Goal: Contribute content: Add original content to the website for others to see

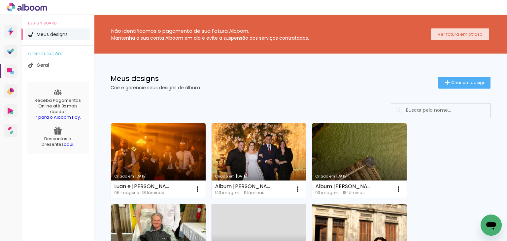
click at [447, 30] on paper-button "Ver fatura em atraso" at bounding box center [460, 34] width 58 height 12
click at [0, 0] on slot "Ver fatura em atraso" at bounding box center [0, 0] width 0 height 0
click at [446, 79] on iron-icon at bounding box center [448, 83] width 8 height 8
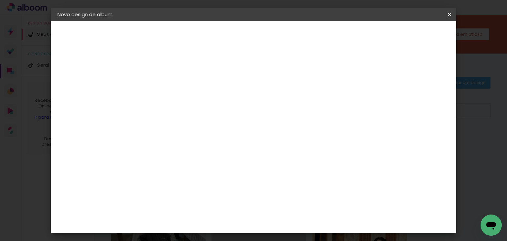
click at [166, 90] on input at bounding box center [166, 89] width 0 height 10
type input "Luan e [PERSON_NAME]"
type paper-input "Luan e [PERSON_NAME]"
click at [0, 0] on slot "Avançar" at bounding box center [0, 0] width 0 height 0
click at [178, 130] on div at bounding box center [182, 130] width 67 height 1
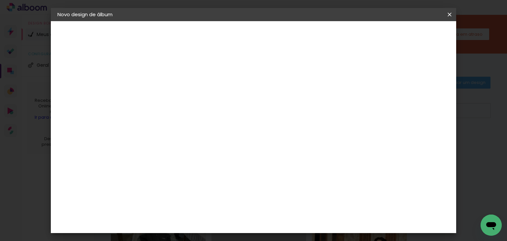
type input "wa"
type paper-input "wa"
click at [201, 175] on div "WA Encadernadora" at bounding box center [181, 177] width 41 height 11
click at [0, 0] on slot "Avançar" at bounding box center [0, 0] width 0 height 0
click at [191, 112] on input "text" at bounding box center [179, 115] width 26 height 10
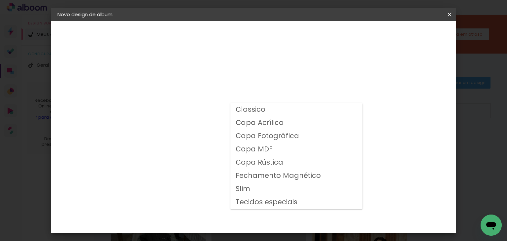
click at [0, 0] on slot "Capa Fotográfica" at bounding box center [0, 0] width 0 height 0
type input "Capa Fotográfica"
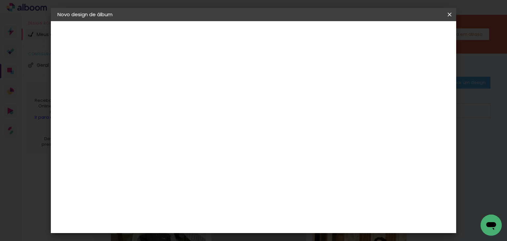
scroll to position [112, 0]
click at [210, 188] on span "20 × 20" at bounding box center [194, 195] width 31 height 14
click at [0, 0] on slot "Avançar" at bounding box center [0, 0] width 0 height 0
click at [343, 37] on span "Iniciar design" at bounding box center [328, 35] width 30 height 5
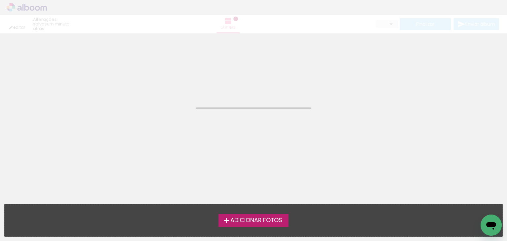
click at [260, 221] on span "Adicionar Fotos" at bounding box center [257, 220] width 52 height 6
click at [0, 0] on input "file" at bounding box center [0, 0] width 0 height 0
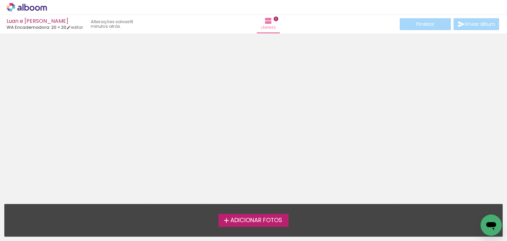
click at [250, 219] on span "Adicionar Fotos" at bounding box center [257, 220] width 52 height 6
click at [0, 0] on input "file" at bounding box center [0, 0] width 0 height 0
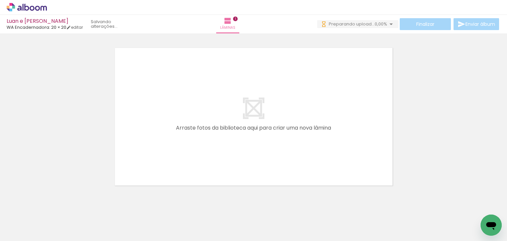
scroll to position [8, 0]
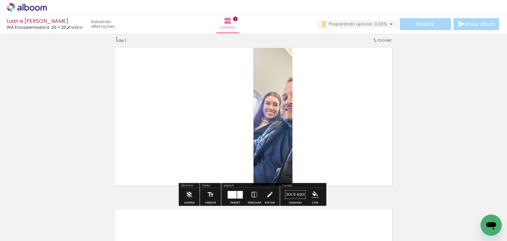
click at [0, 0] on div "Confirmar Cancelar" at bounding box center [0, 0] width 0 height 0
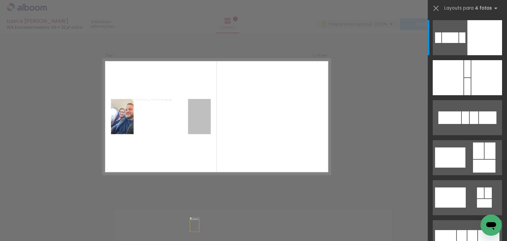
scroll to position [0, 0]
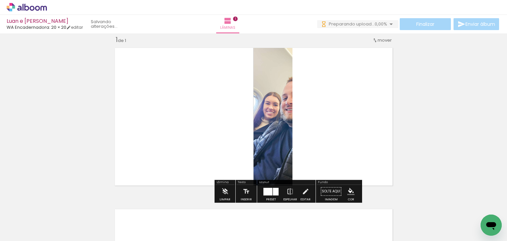
click at [0, 0] on div "Confirmar Cancelar" at bounding box center [0, 0] width 0 height 0
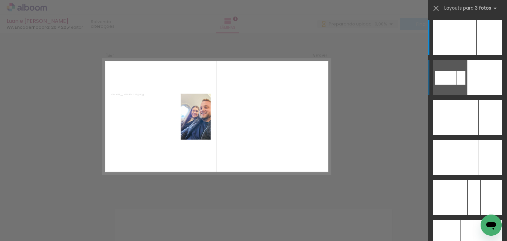
click at [453, 76] on div at bounding box center [445, 78] width 21 height 14
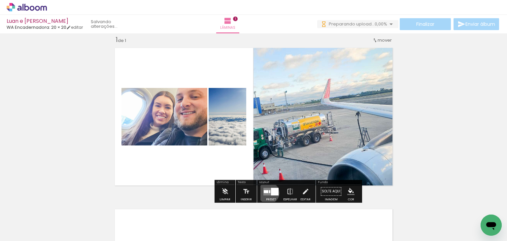
click at [0, 0] on div "Confirmar Cancelar" at bounding box center [0, 0] width 0 height 0
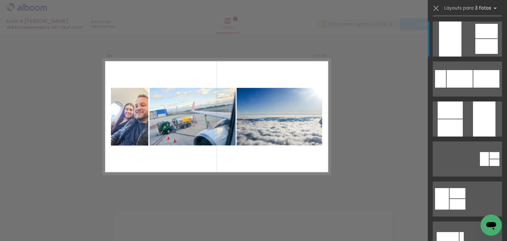
scroll to position [603, 0]
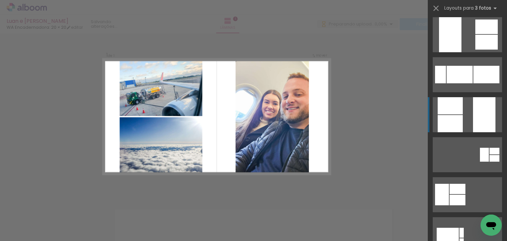
click at [462, 114] on quentale-layouter at bounding box center [467, 114] width 69 height 35
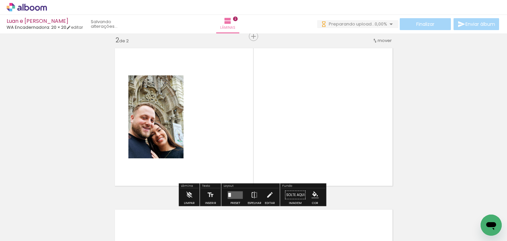
scroll to position [169, 0]
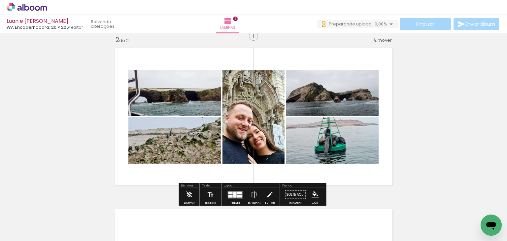
click at [0, 0] on div "Confirmar Cancelar" at bounding box center [0, 0] width 0 height 0
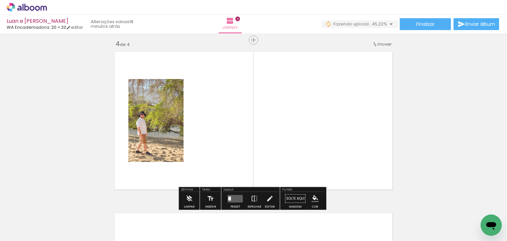
scroll to position [492, 0]
